Goal: Transaction & Acquisition: Purchase product/service

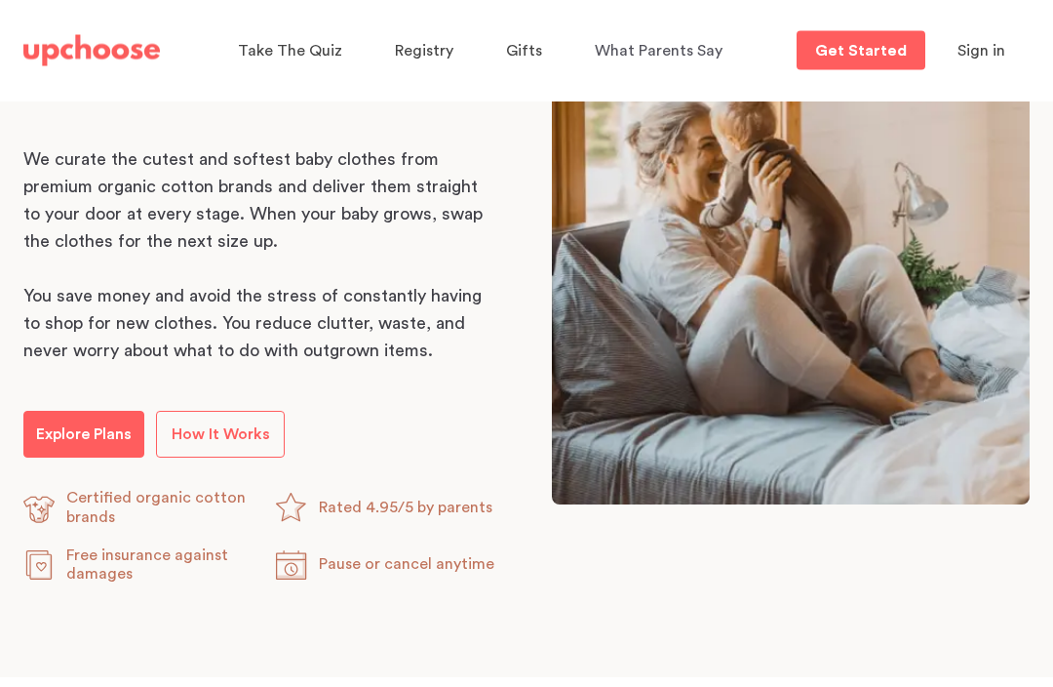
scroll to position [1039, 0]
click at [97, 430] on p "Explore Plans" at bounding box center [84, 433] width 96 height 23
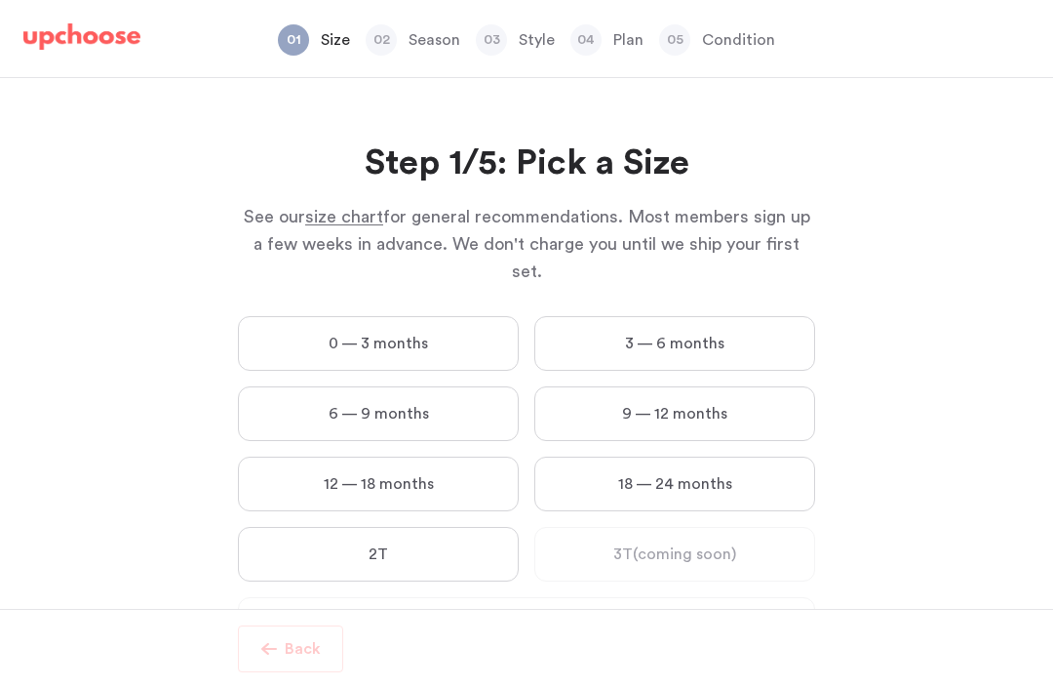
click at [414, 316] on label "0 — 3 months" at bounding box center [378, 343] width 281 height 55
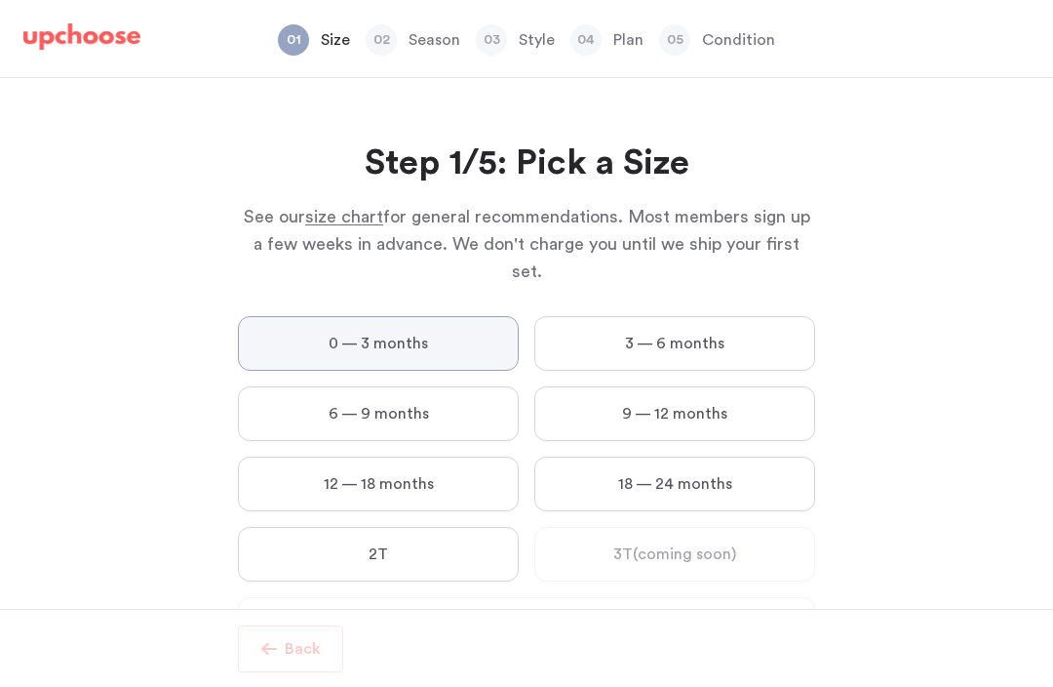
click at [0, 0] on months "0 — 3 months" at bounding box center [0, 0] width 0 height 0
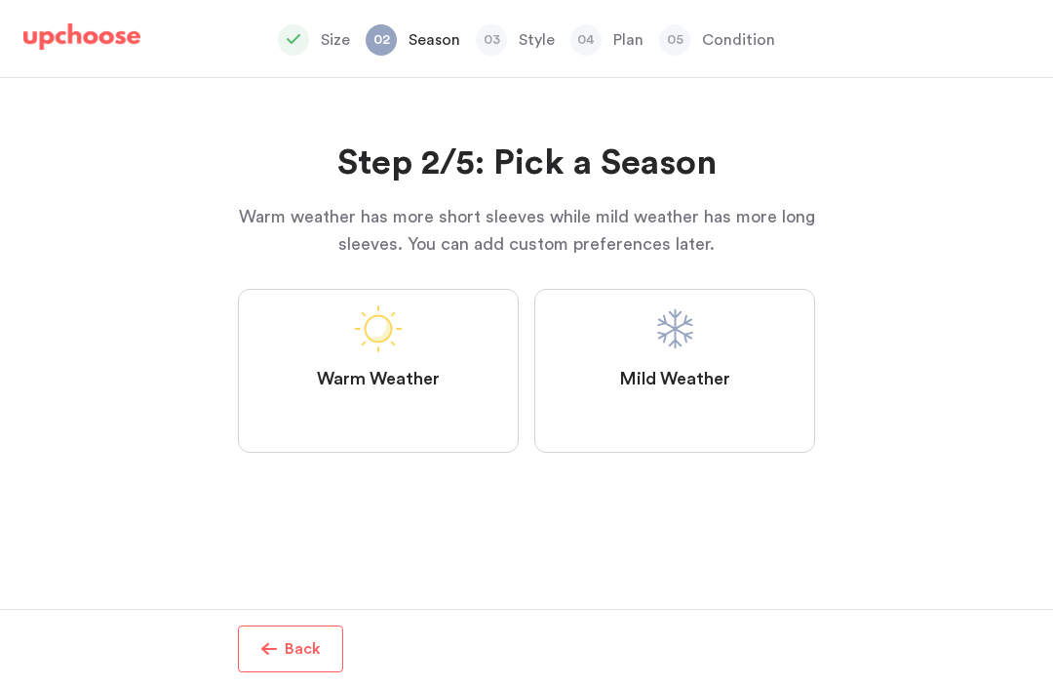
click at [737, 337] on label "Mild Weather" at bounding box center [674, 371] width 281 height 164
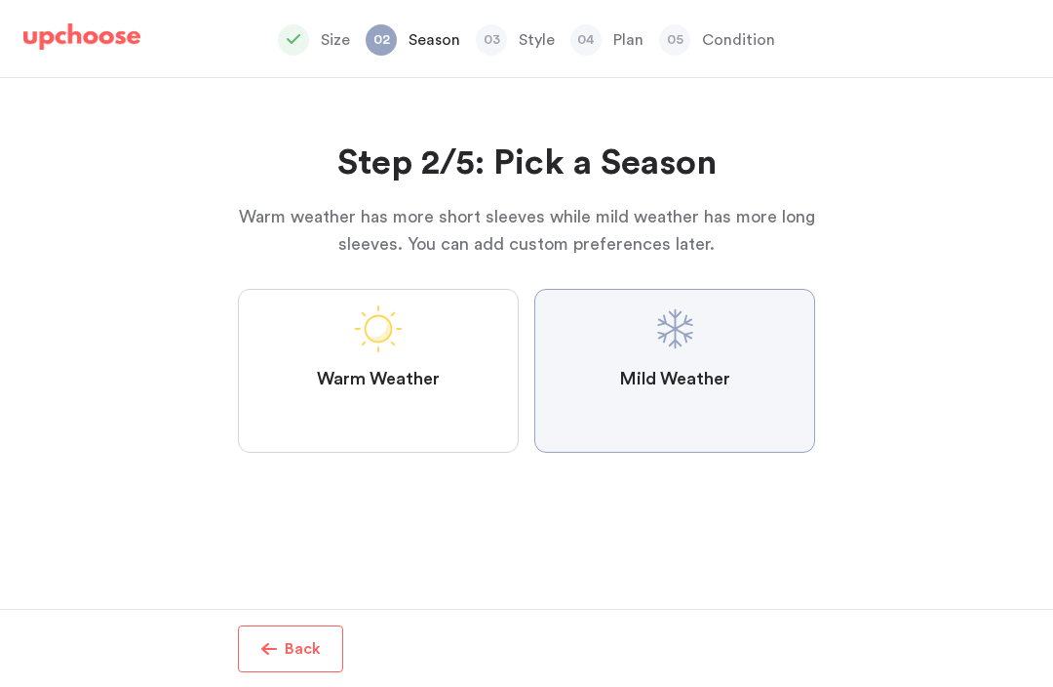
click at [0, 0] on Weather "Mild Weather" at bounding box center [0, 0] width 0 height 0
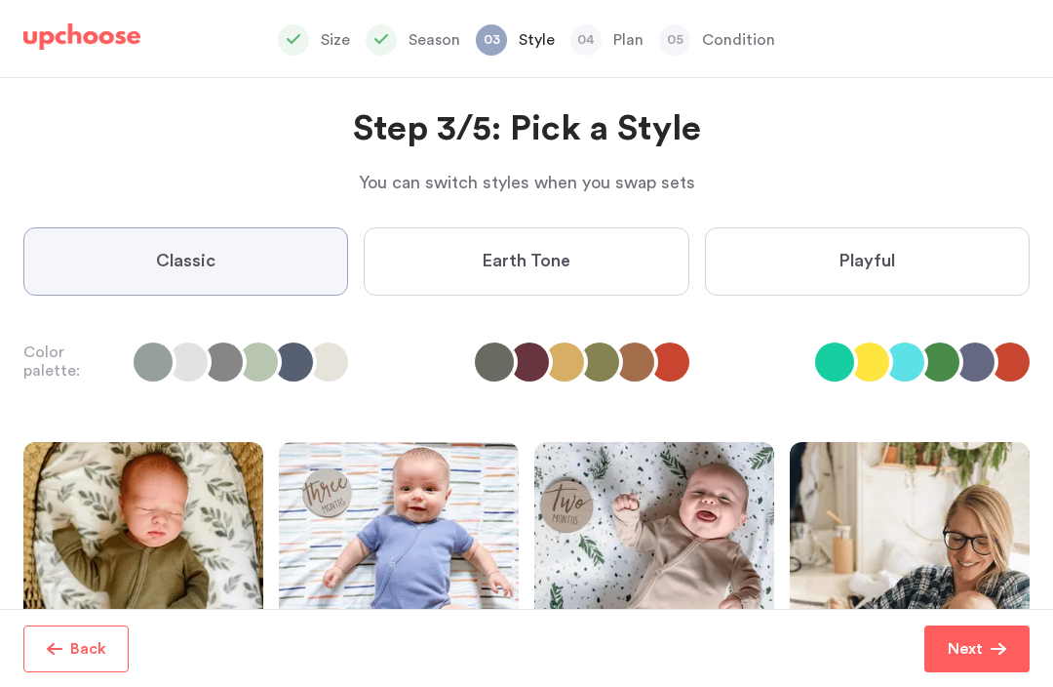
click at [915, 270] on label "Playful" at bounding box center [867, 261] width 325 height 68
click at [0, 0] on input "Playful" at bounding box center [0, 0] width 0 height 0
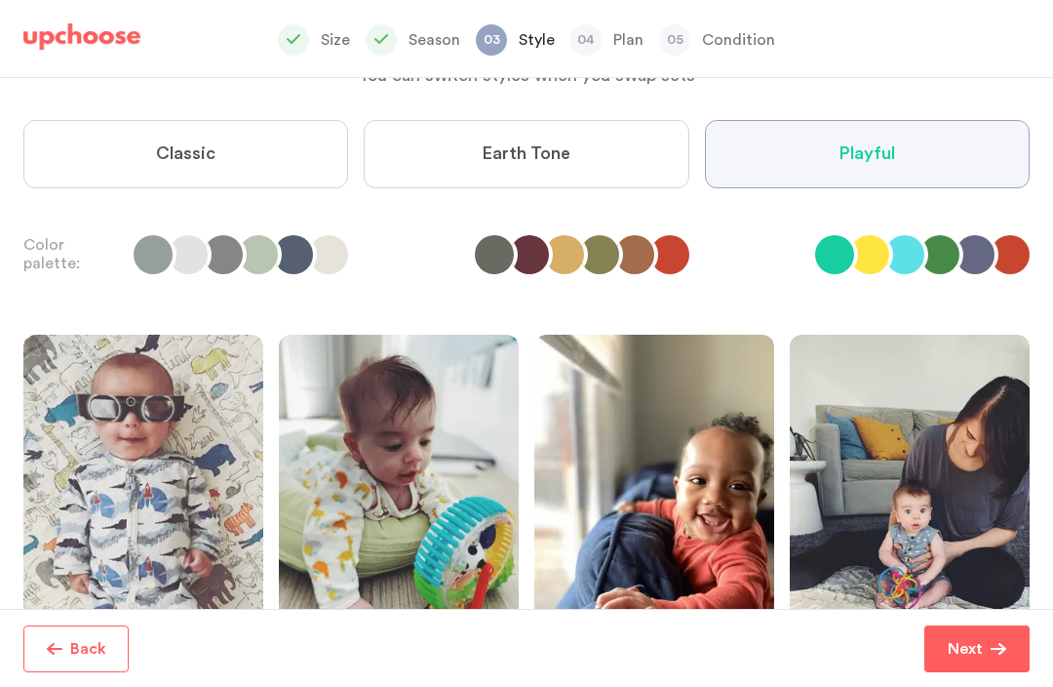
scroll to position [141, 0]
click at [978, 660] on p "Next" at bounding box center [965, 648] width 35 height 23
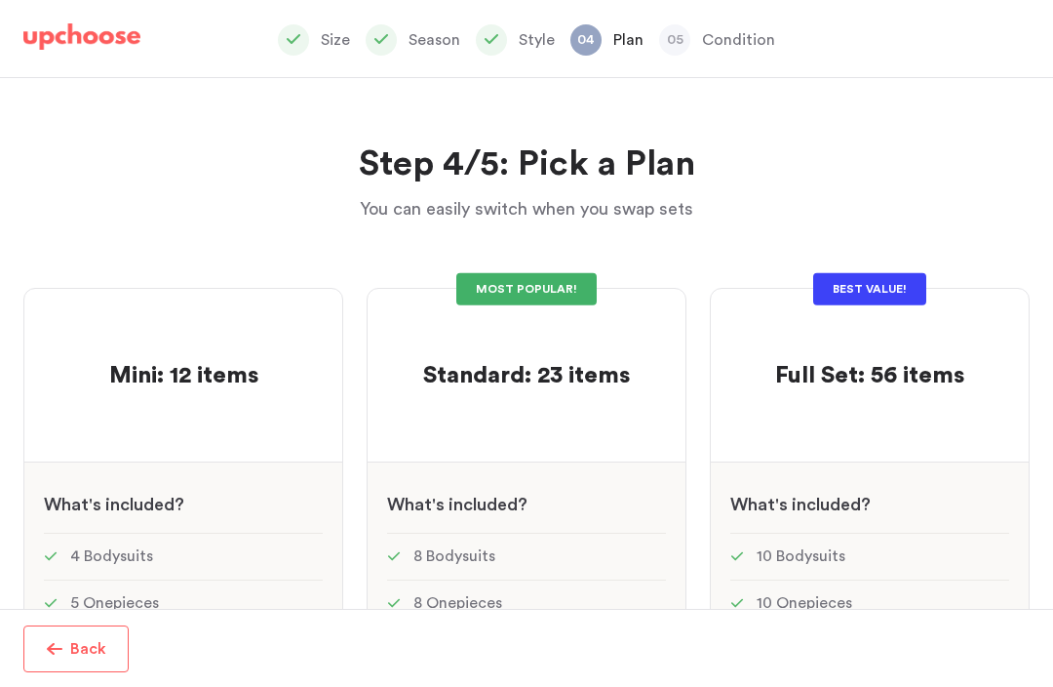
click at [580, 355] on p at bounding box center [526, 345] width 207 height 31
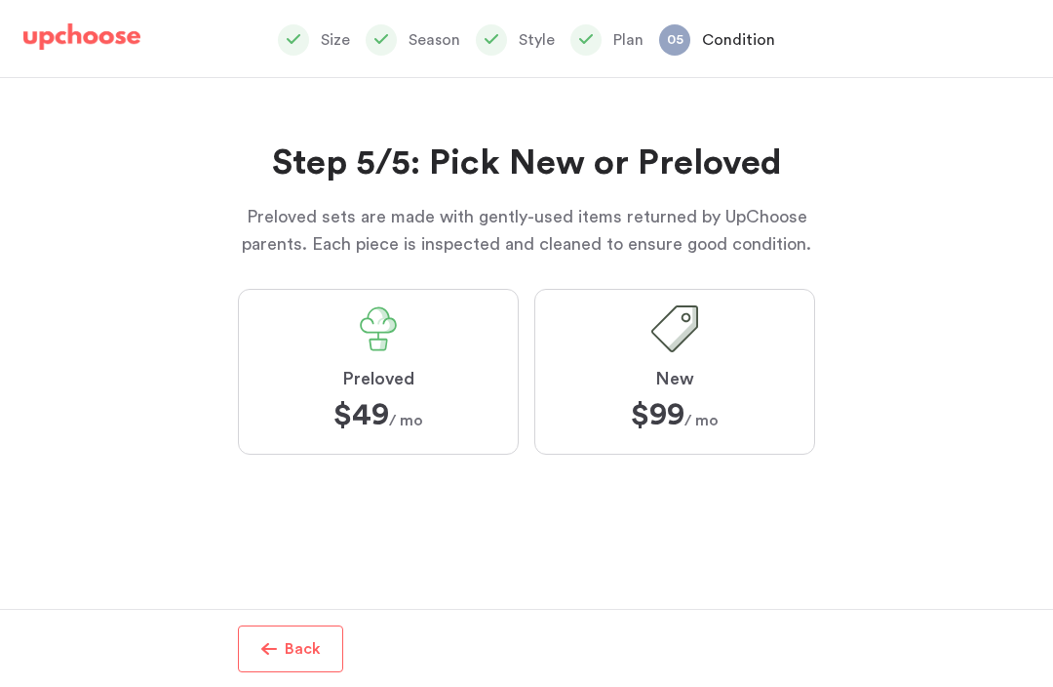
click at [474, 606] on div "Step 5/5: Pick New or Preloved Preloved sets are made with gently-used items re…" at bounding box center [526, 343] width 577 height 531
